Goal: Check status: Check status

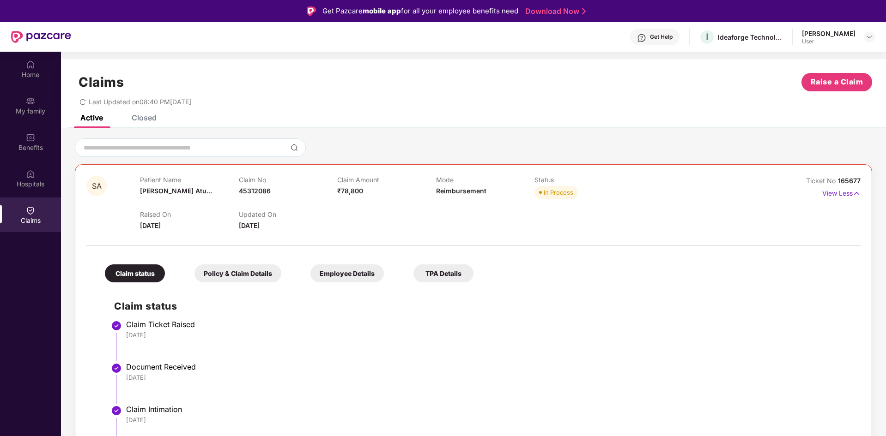
scroll to position [52, 0]
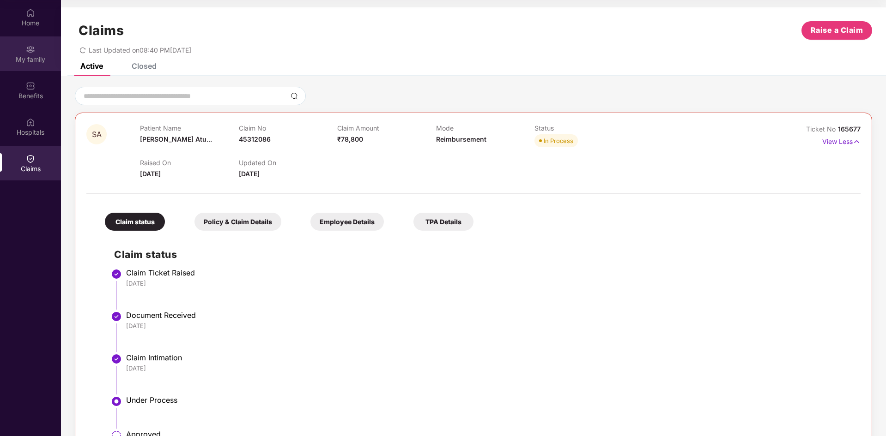
click at [34, 53] on img at bounding box center [30, 49] width 9 height 9
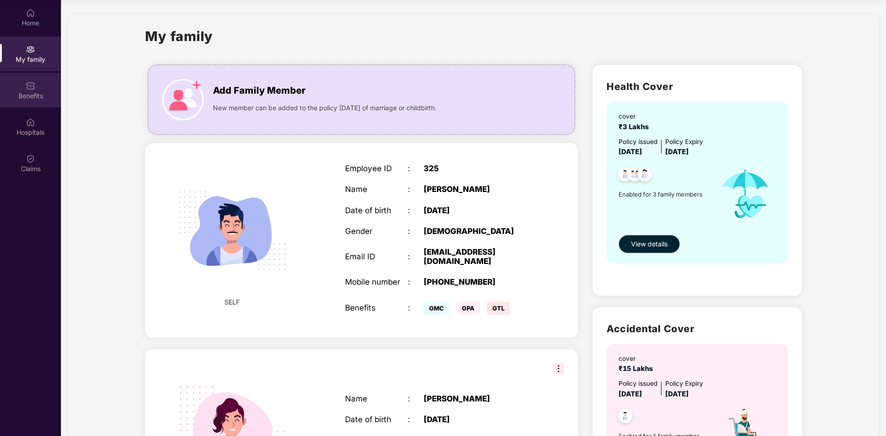
click at [35, 95] on div "Benefits" at bounding box center [30, 95] width 61 height 9
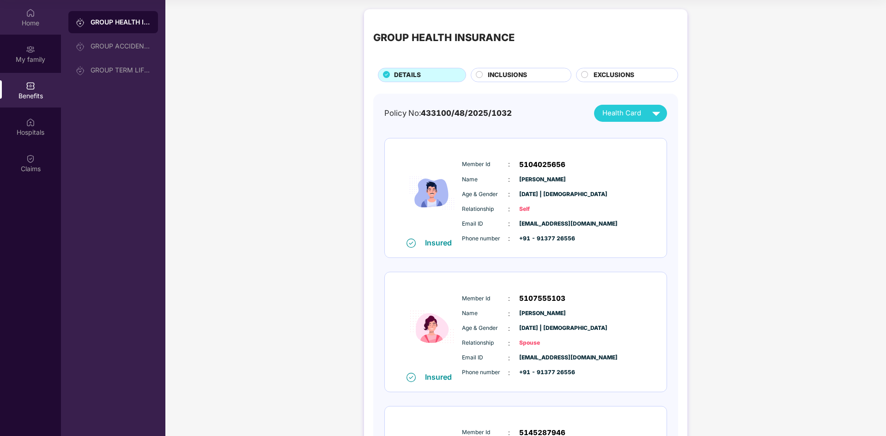
click at [28, 19] on div "Home" at bounding box center [30, 22] width 61 height 9
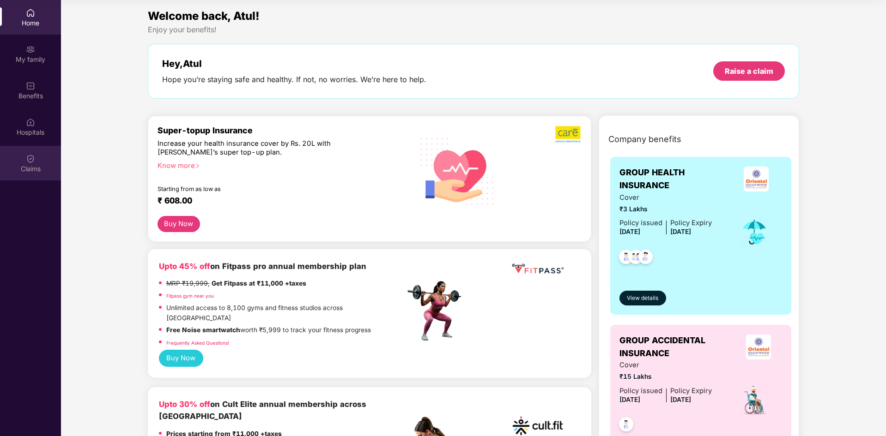
click at [34, 157] on img at bounding box center [30, 158] width 9 height 9
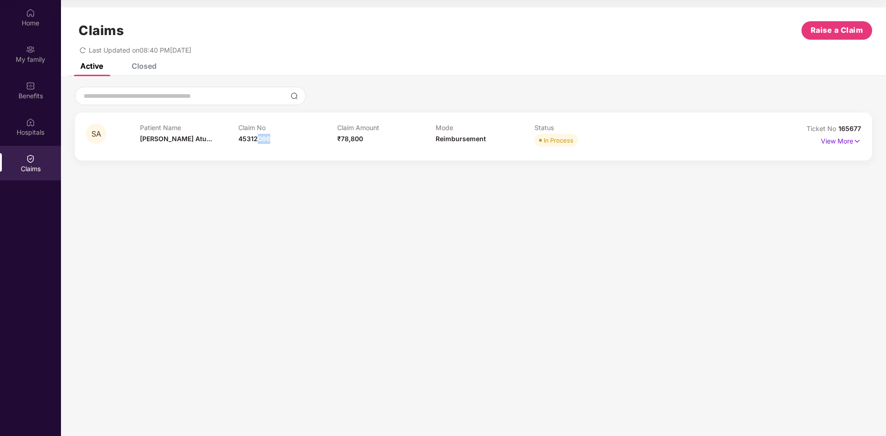
drag, startPoint x: 270, startPoint y: 135, endPoint x: 256, endPoint y: 144, distance: 16.0
click at [256, 144] on div "Claim No 45312086" at bounding box center [287, 136] width 99 height 25
click at [36, 21] on div "Home" at bounding box center [30, 22] width 61 height 9
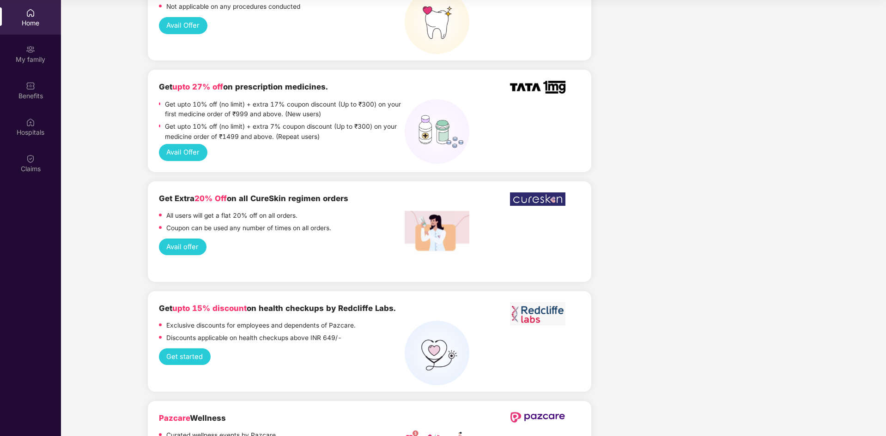
scroll to position [739, 0]
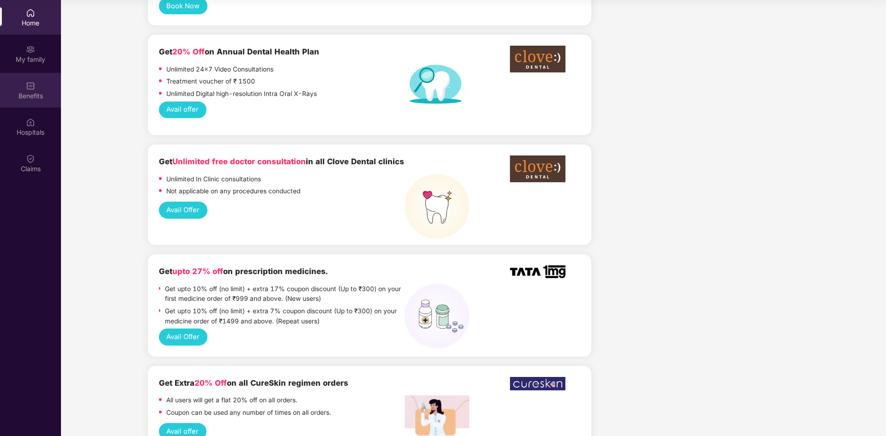
click at [27, 92] on div "Benefits" at bounding box center [30, 95] width 61 height 9
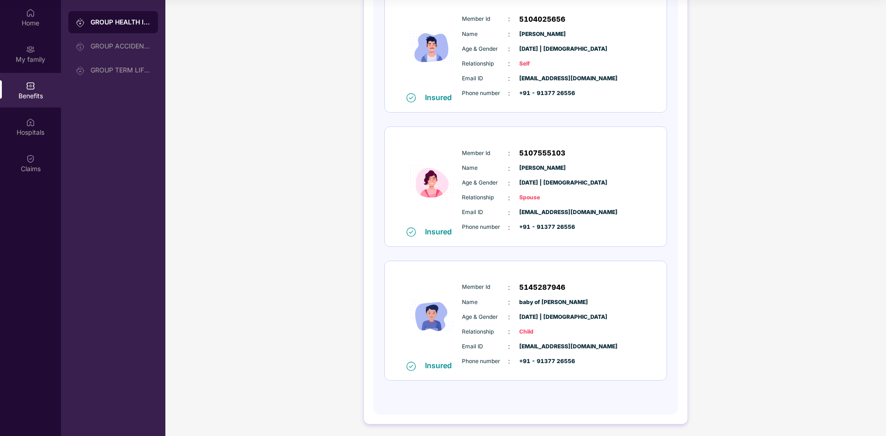
scroll to position [147, 0]
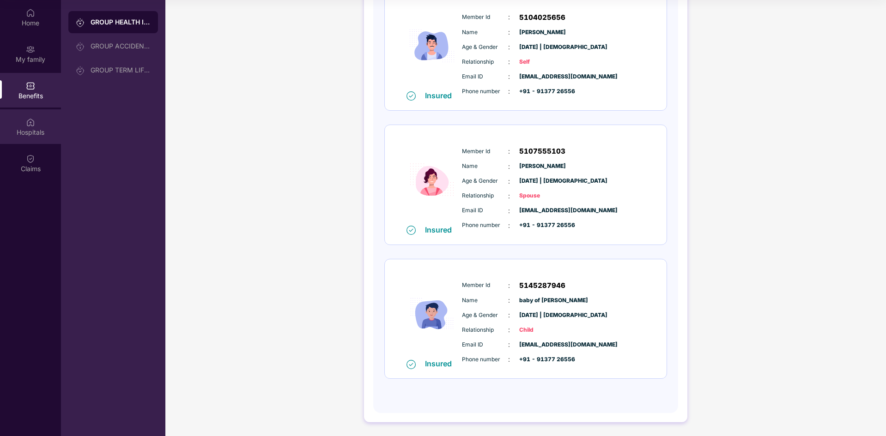
click at [38, 133] on div "Hospitals" at bounding box center [30, 132] width 61 height 9
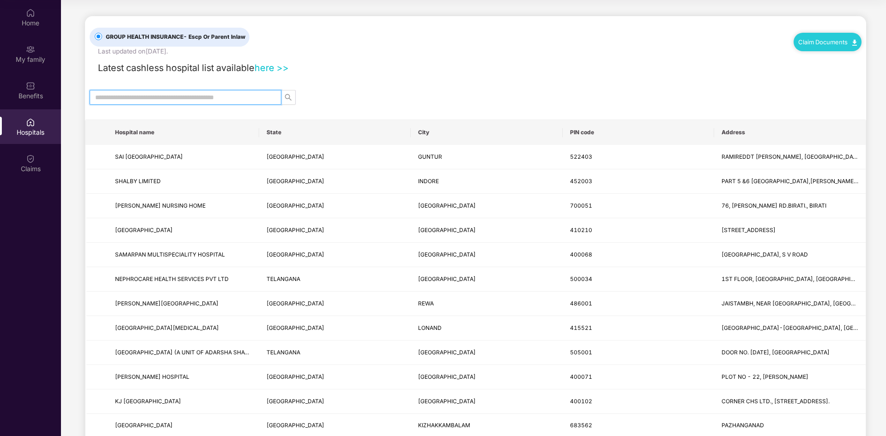
click at [128, 100] on input "text" at bounding box center [181, 97] width 173 height 10
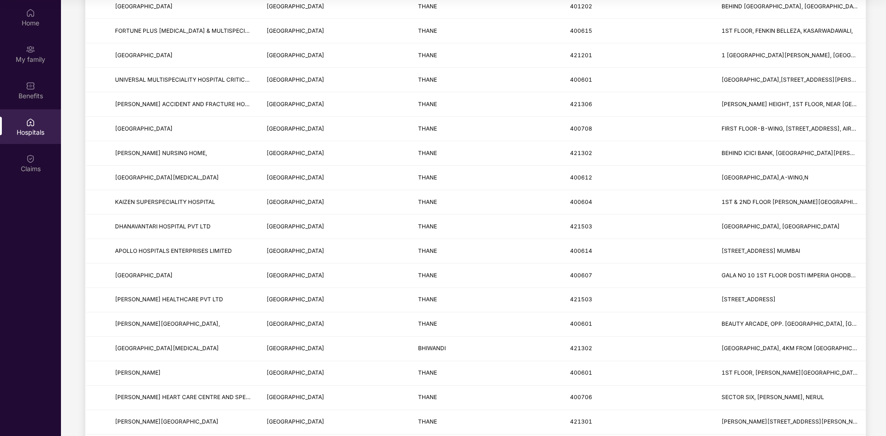
scroll to position [693, 0]
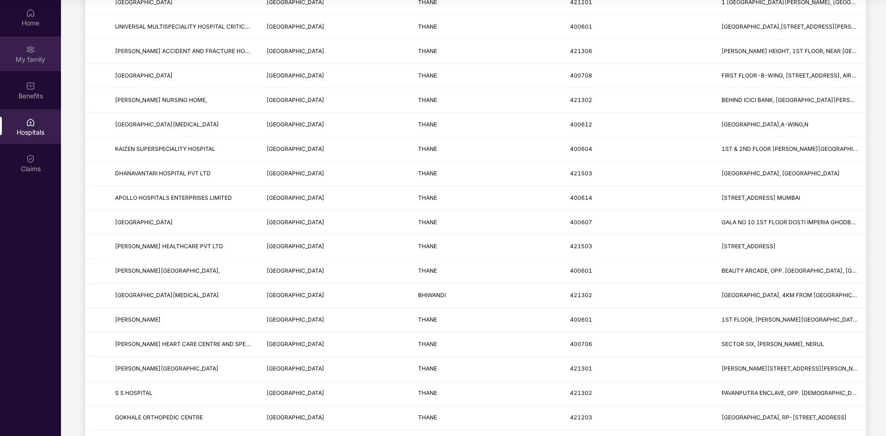
type input "*****"
click at [30, 55] on div "My family" at bounding box center [30, 59] width 61 height 9
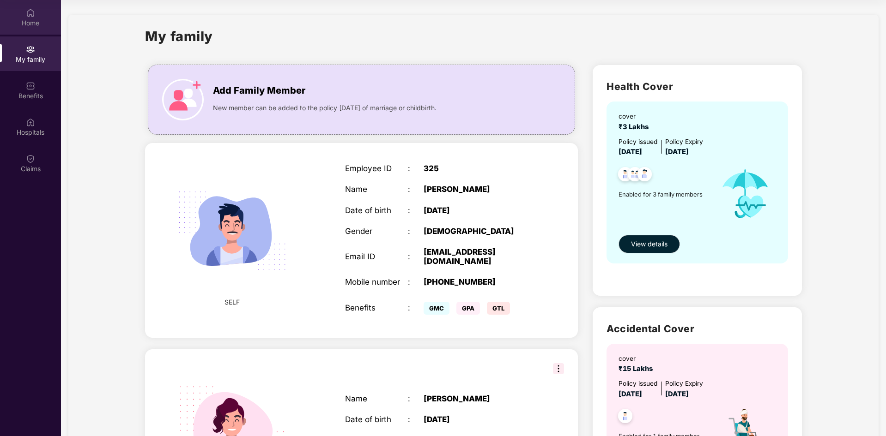
click at [37, 10] on div "Home" at bounding box center [30, 17] width 61 height 35
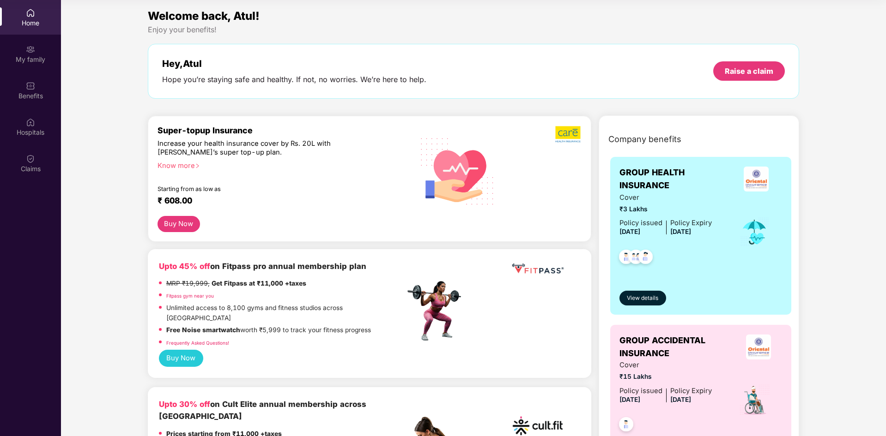
click at [36, 18] on div "Home" at bounding box center [30, 17] width 61 height 35
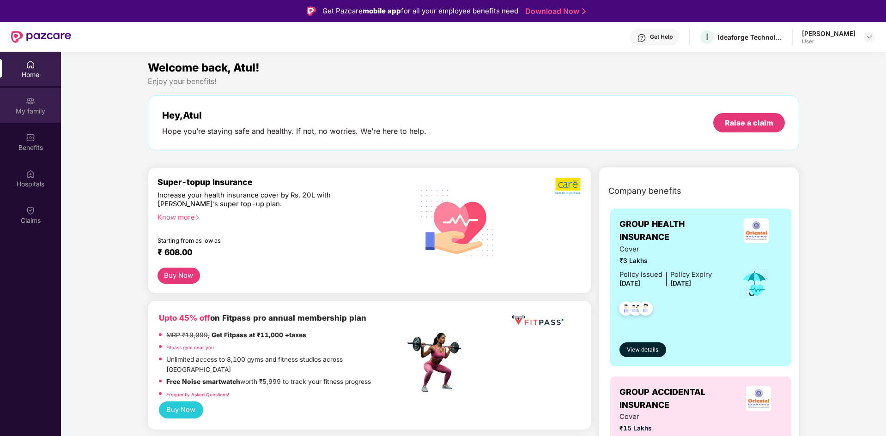
click at [18, 109] on div "My family" at bounding box center [30, 111] width 61 height 9
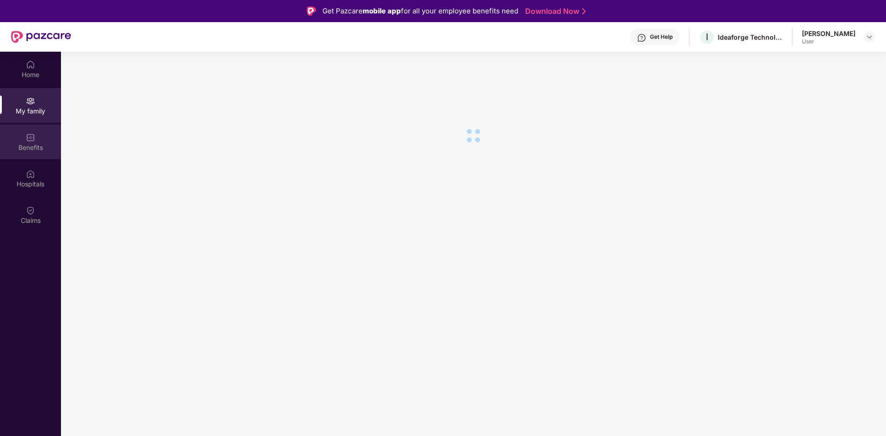
click at [30, 147] on div "Benefits" at bounding box center [30, 147] width 61 height 9
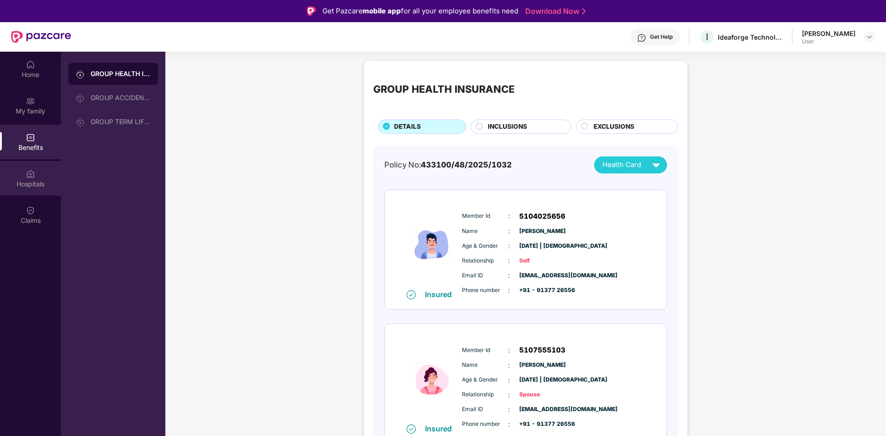
click at [24, 184] on div "Hospitals" at bounding box center [30, 184] width 61 height 9
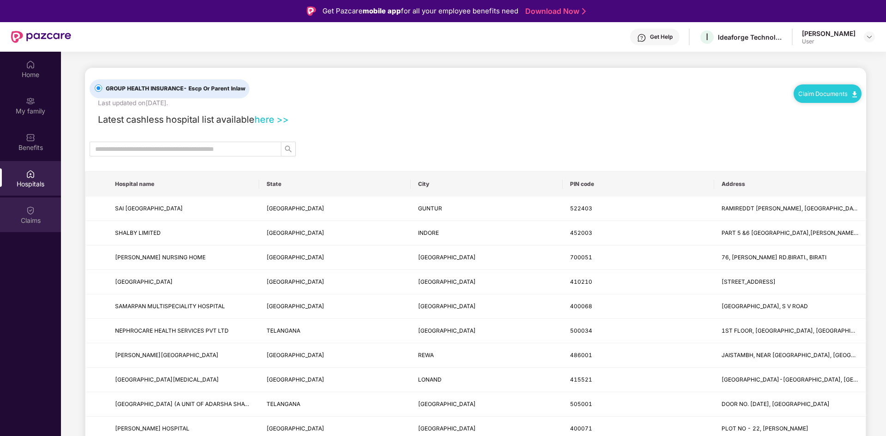
click at [21, 211] on div "Claims" at bounding box center [30, 215] width 61 height 35
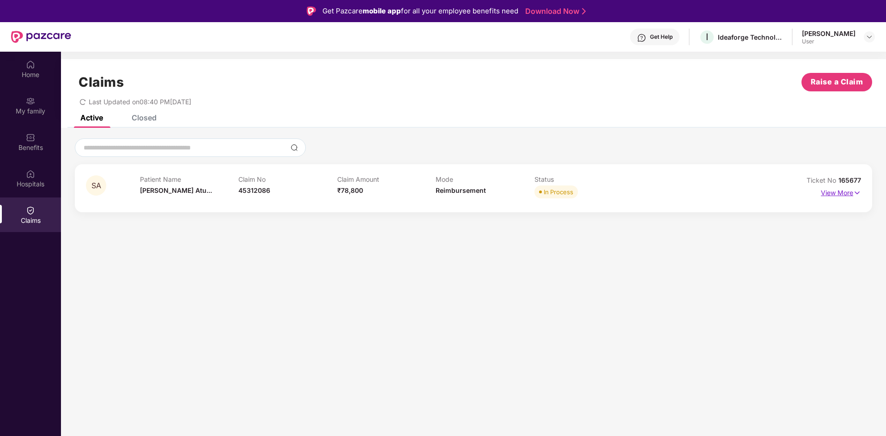
click at [838, 194] on p "View More" at bounding box center [841, 192] width 40 height 12
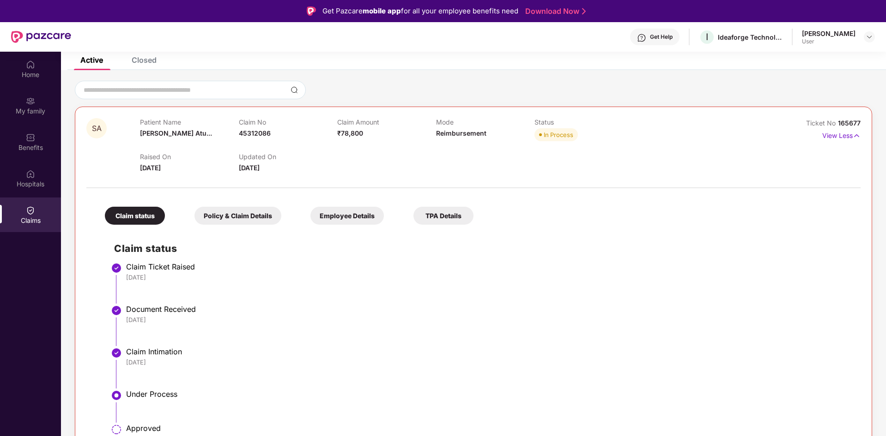
scroll to position [82, 0]
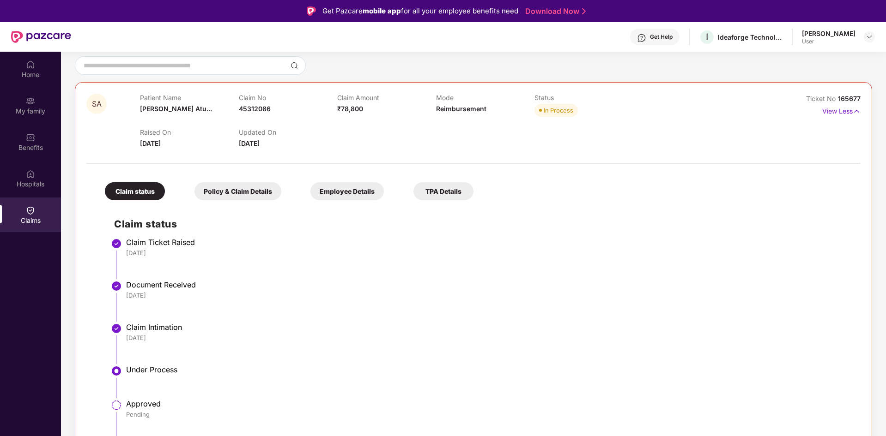
click at [448, 186] on div "TPA Details" at bounding box center [443, 191] width 60 height 18
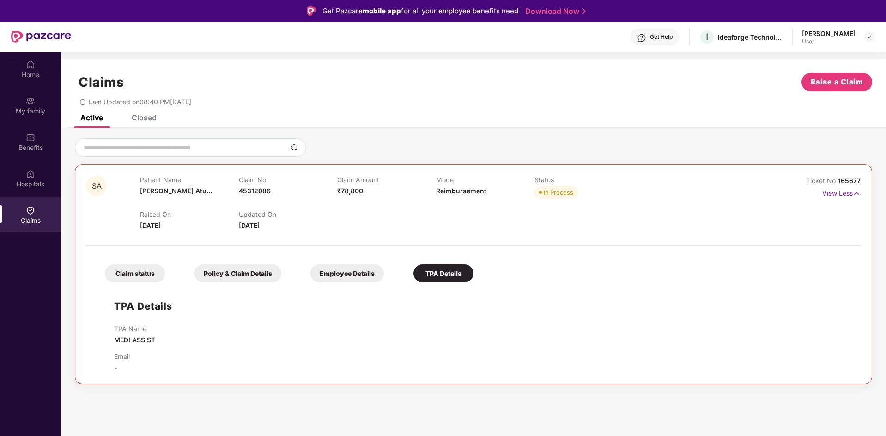
scroll to position [52, 0]
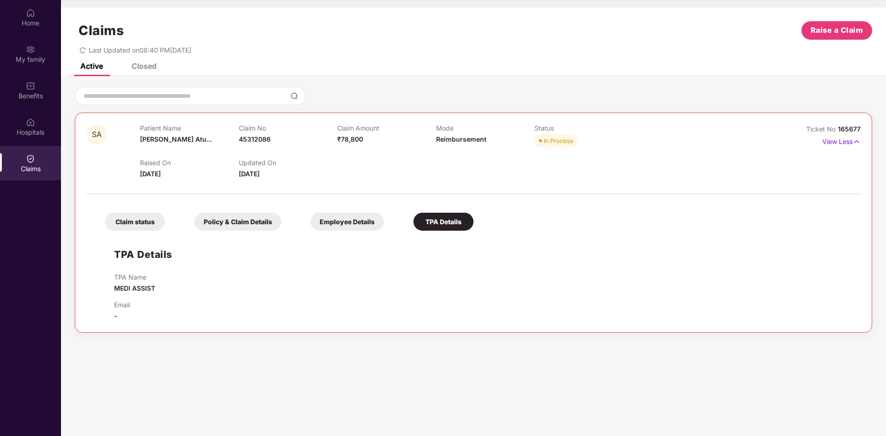
click at [346, 216] on div "Employee Details" at bounding box center [346, 222] width 73 height 18
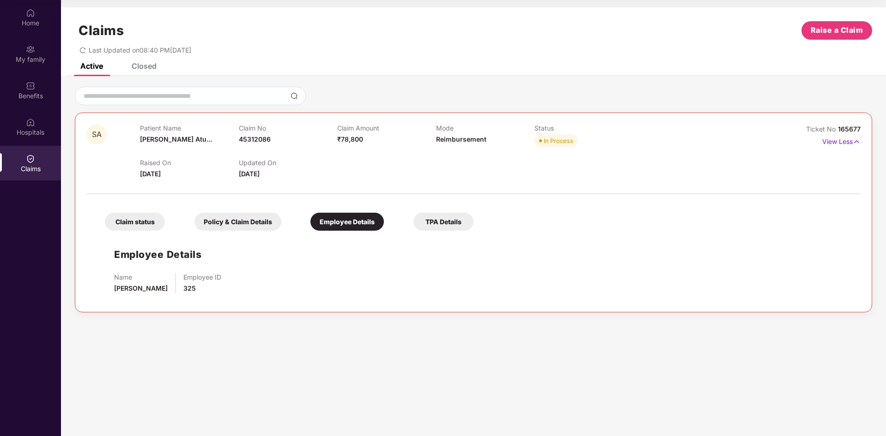
click at [247, 221] on div "Policy & Claim Details" at bounding box center [237, 222] width 87 height 18
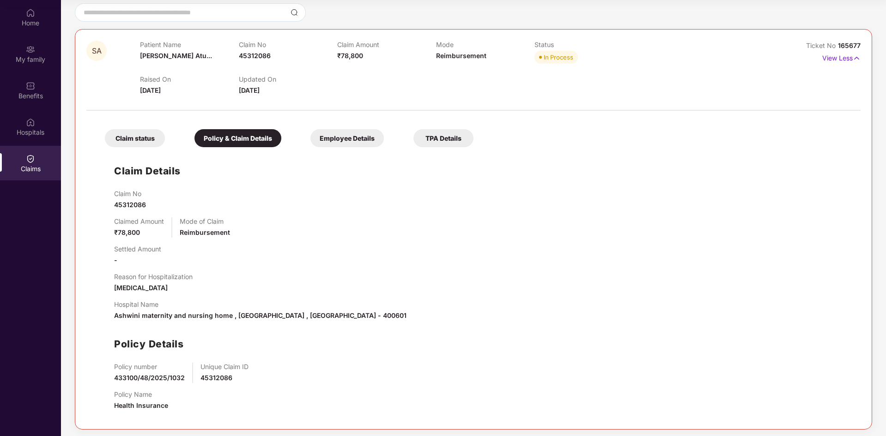
scroll to position [86, 0]
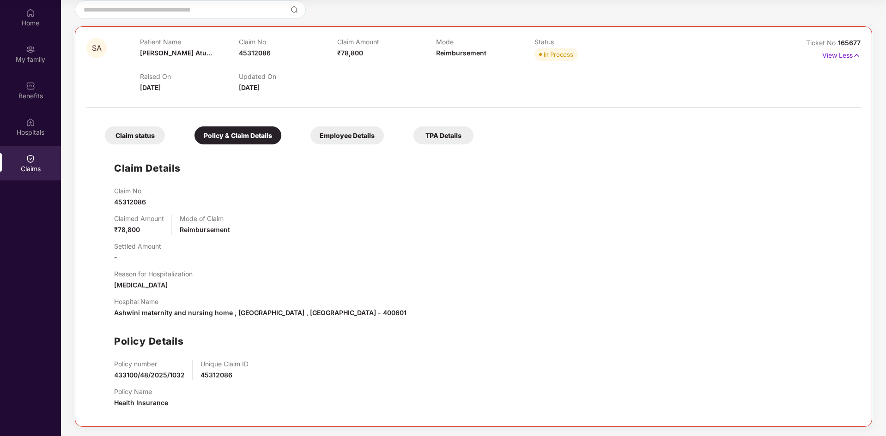
click at [121, 136] on div "Claim status" at bounding box center [135, 136] width 60 height 18
